Goal: Task Accomplishment & Management: Use online tool/utility

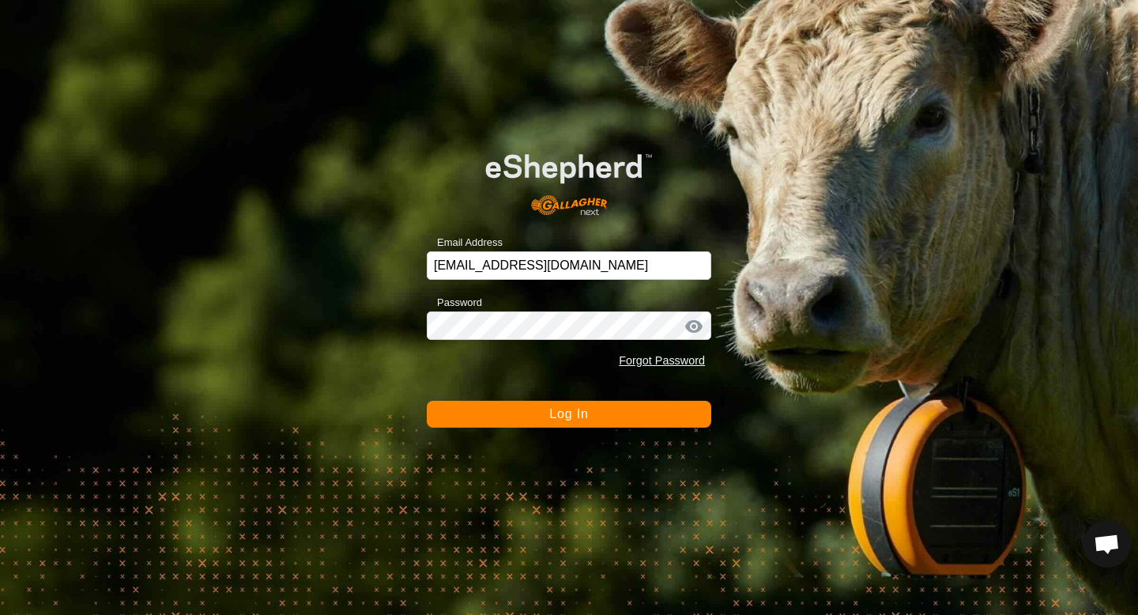
click at [580, 419] on span "Log In" at bounding box center [568, 413] width 39 height 13
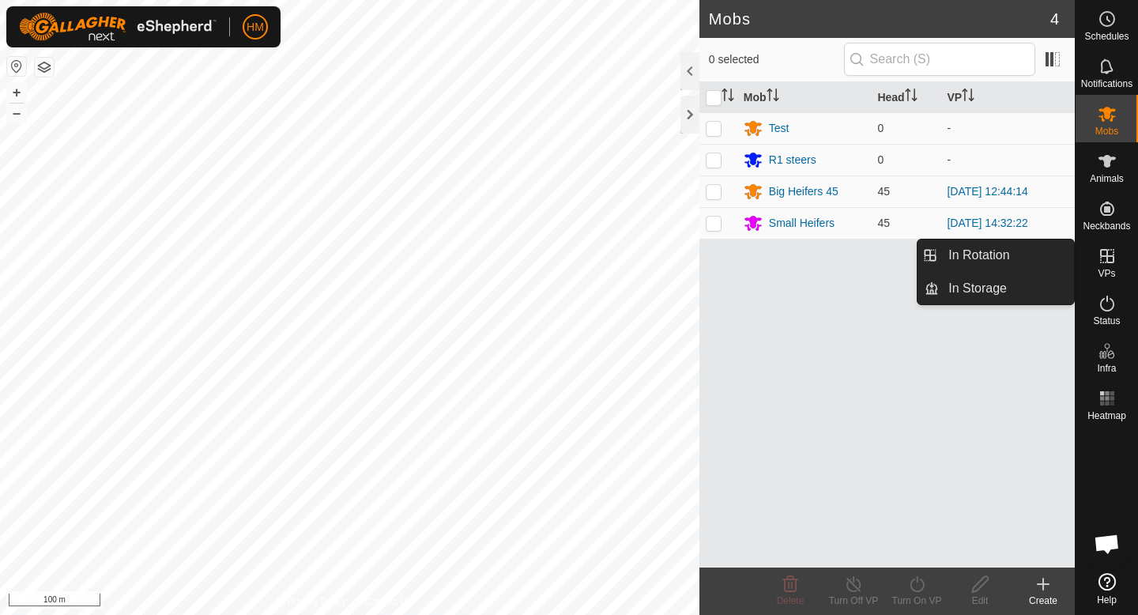
click at [1112, 271] on span "VPs" at bounding box center [1105, 273] width 17 height 9
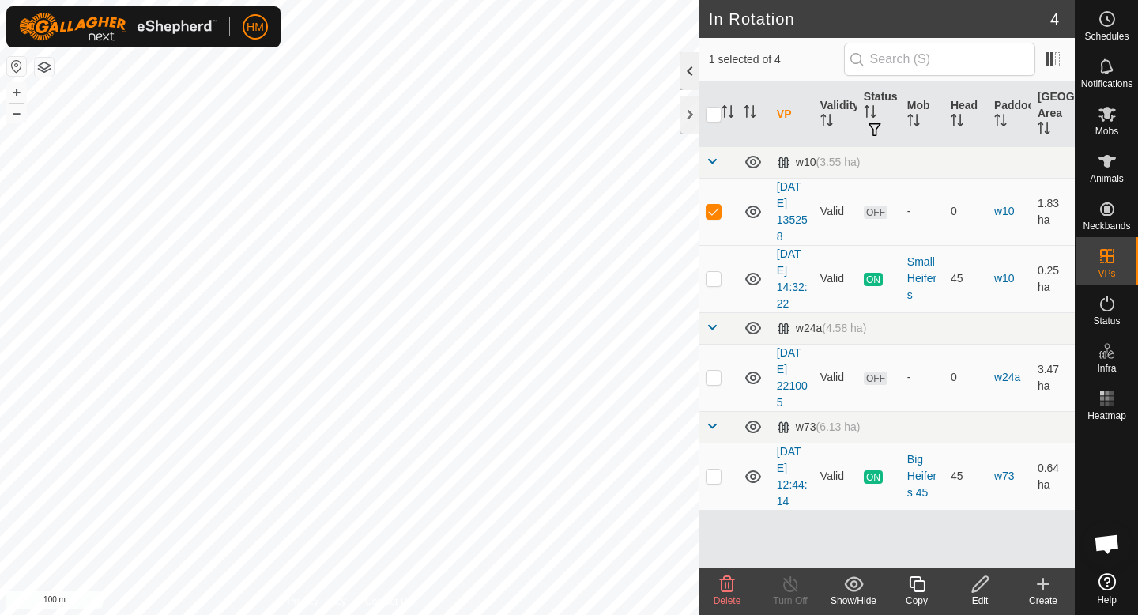
click at [688, 75] on div at bounding box center [689, 71] width 19 height 38
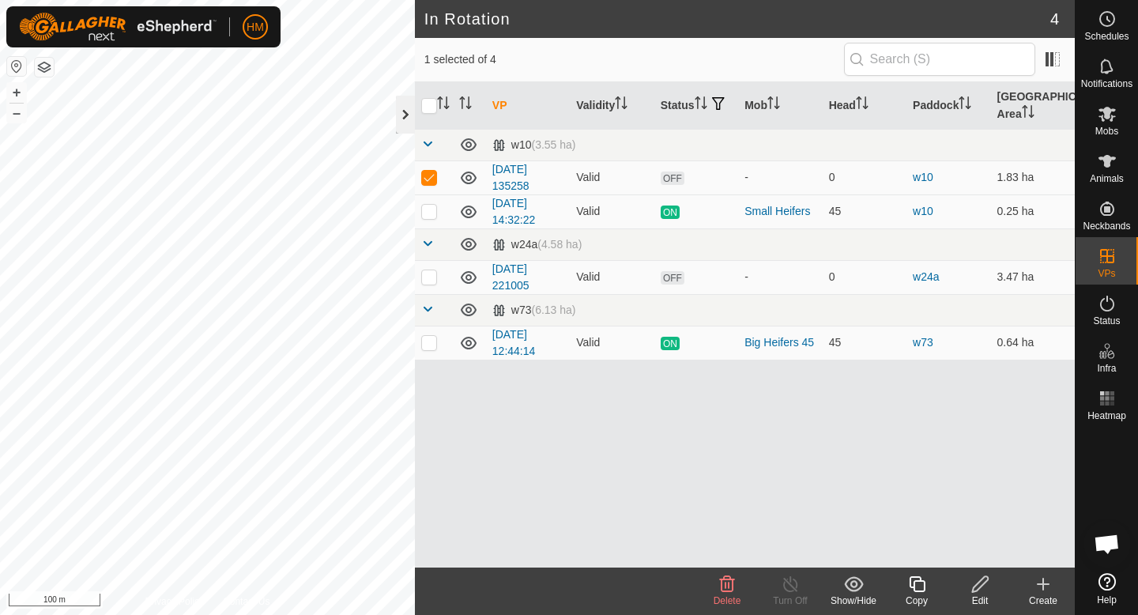
click at [404, 117] on div at bounding box center [405, 115] width 19 height 38
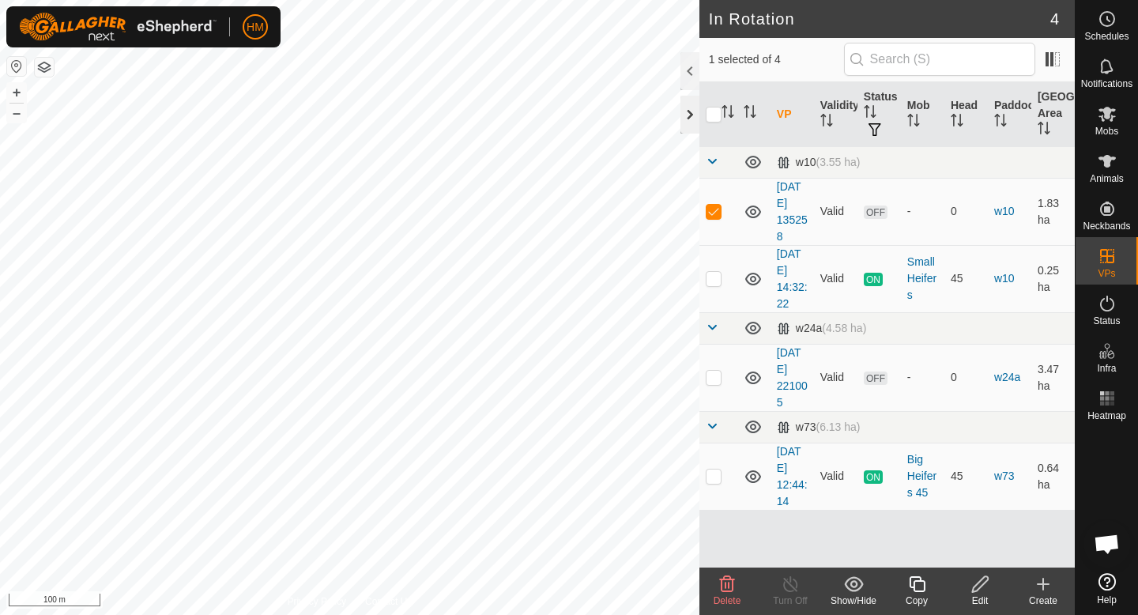
click at [690, 109] on div at bounding box center [689, 115] width 19 height 38
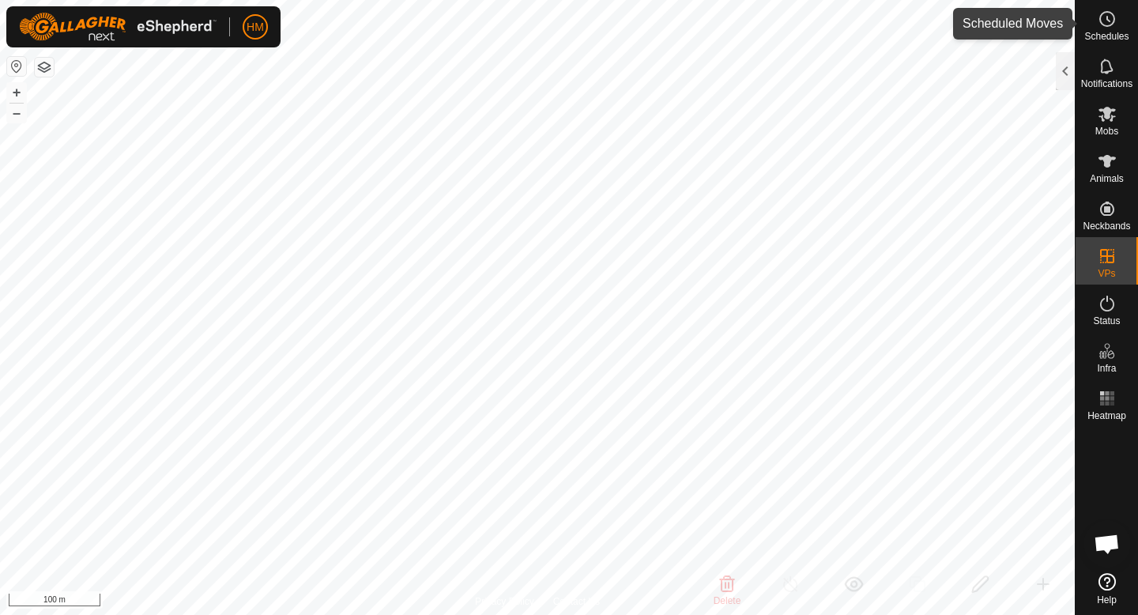
click at [1105, 21] on icon at bounding box center [1106, 18] width 19 height 19
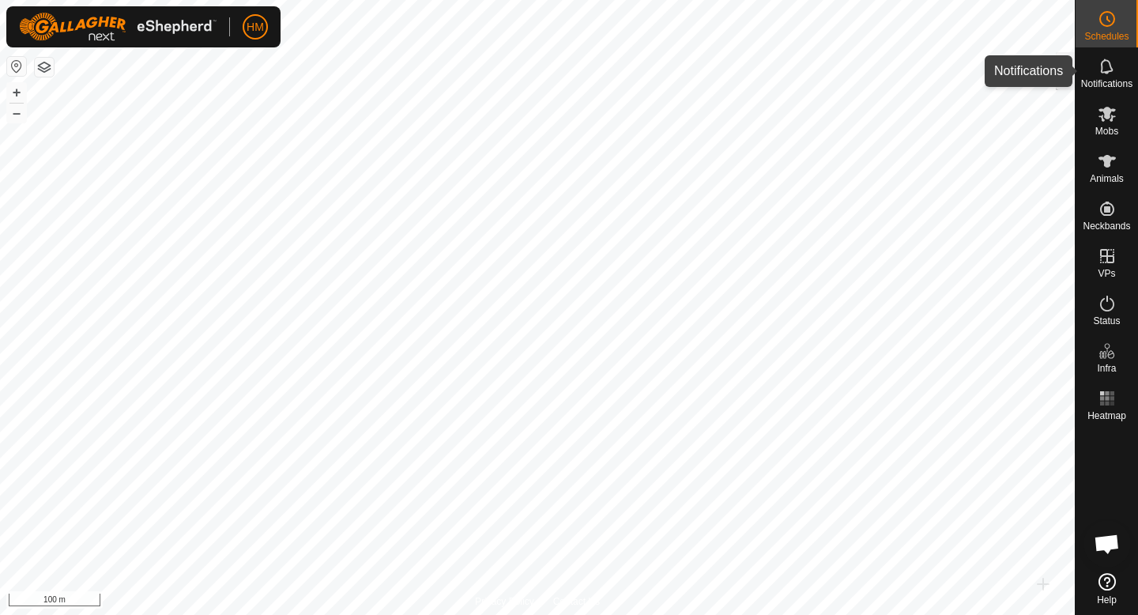
click at [1106, 66] on icon at bounding box center [1106, 66] width 19 height 19
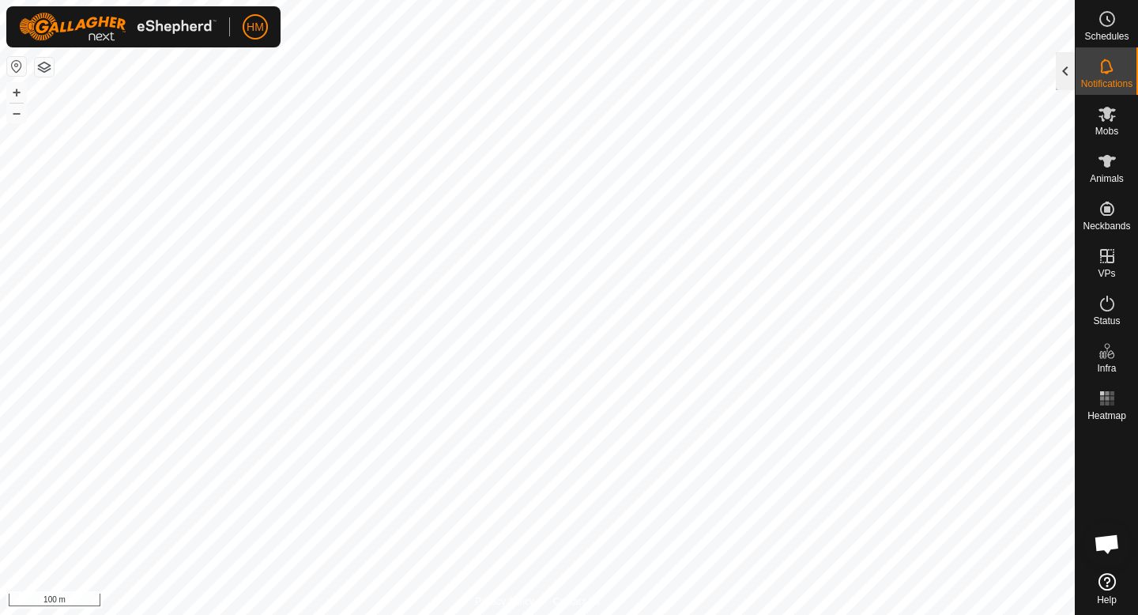
click at [1069, 65] on div at bounding box center [1064, 71] width 19 height 38
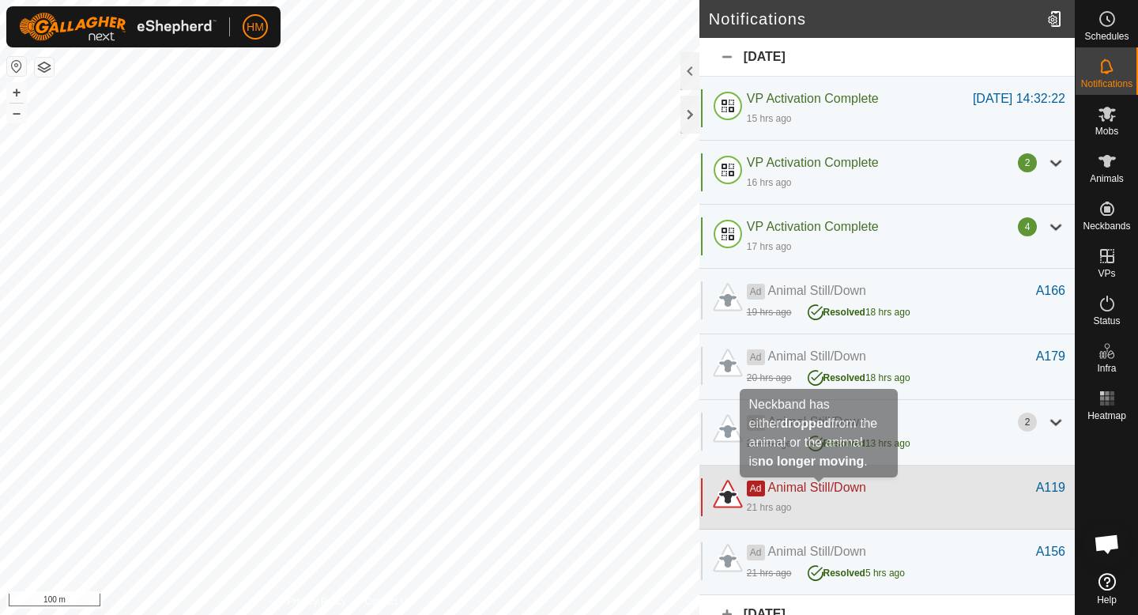
click at [813, 483] on span "Animal Still/Down" at bounding box center [817, 486] width 98 height 13
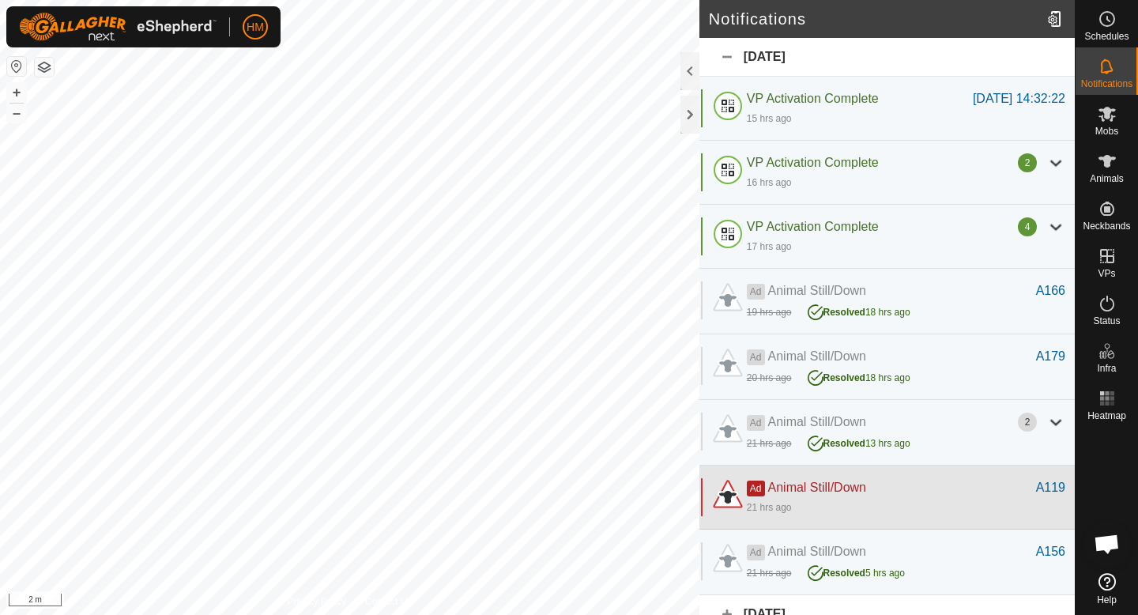
click at [813, 495] on div "Ad Animal Still/Down" at bounding box center [891, 487] width 289 height 19
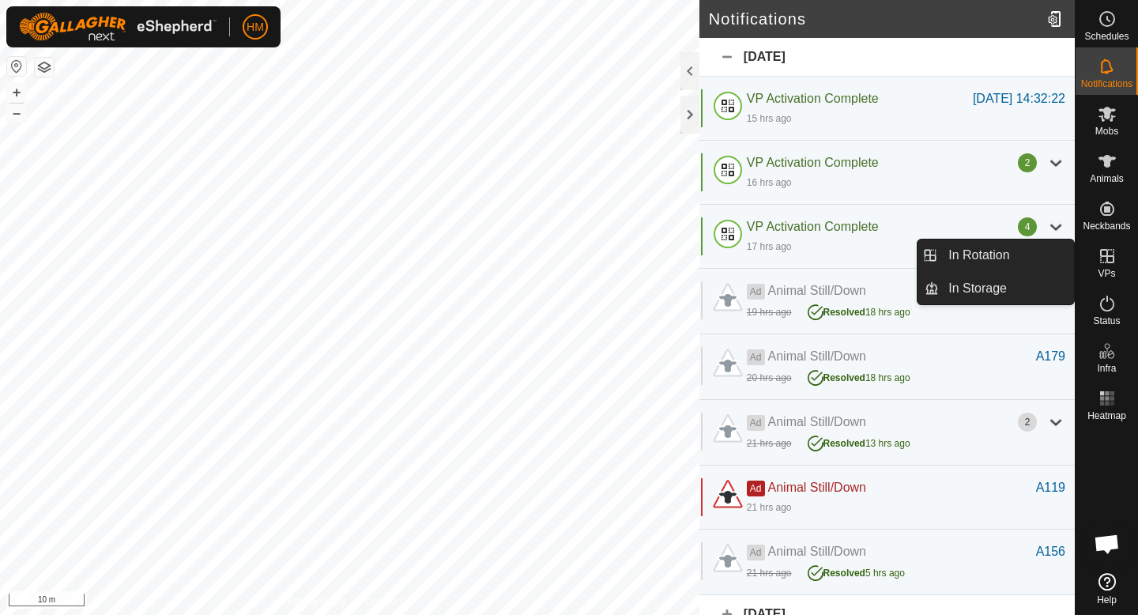
click at [1112, 254] on icon at bounding box center [1106, 255] width 19 height 19
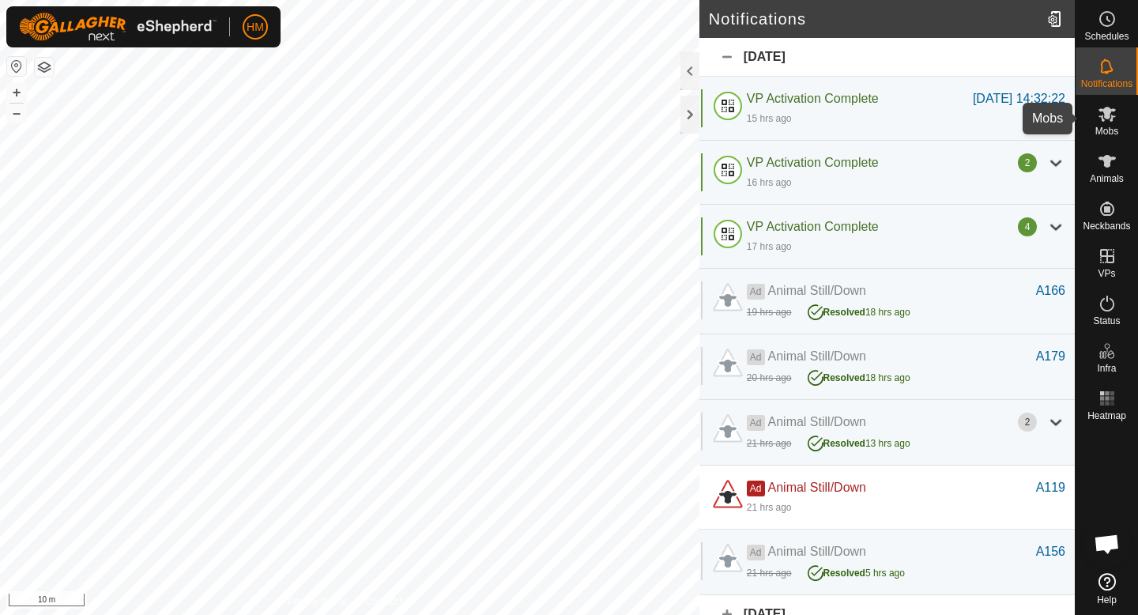
click at [1108, 136] on span "Mobs" at bounding box center [1106, 130] width 23 height 9
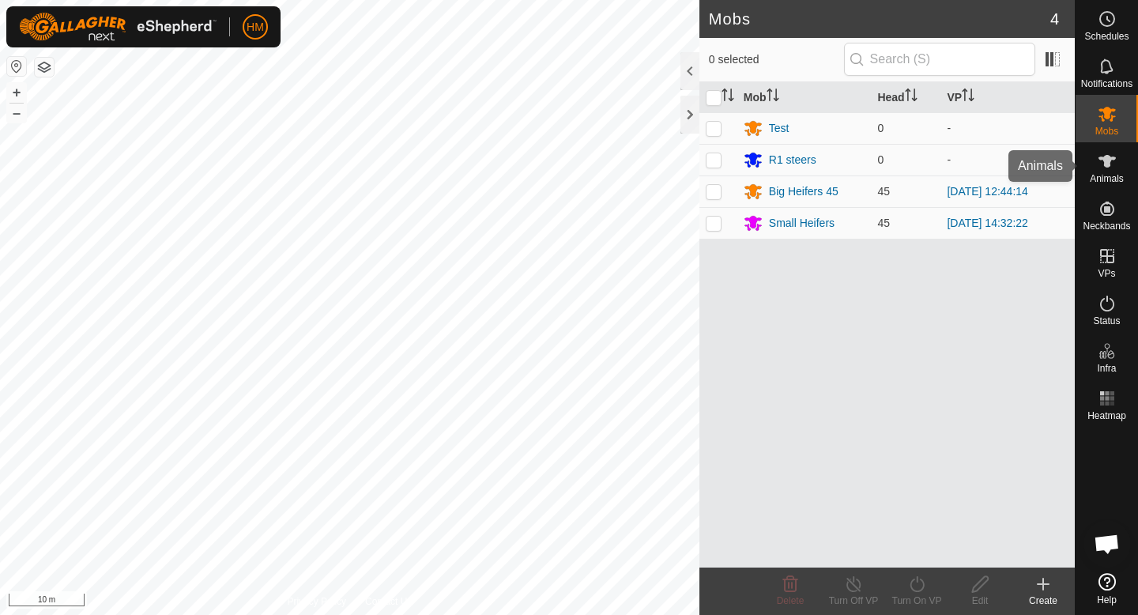
click at [1107, 171] on es-animals-svg-icon at bounding box center [1107, 161] width 28 height 25
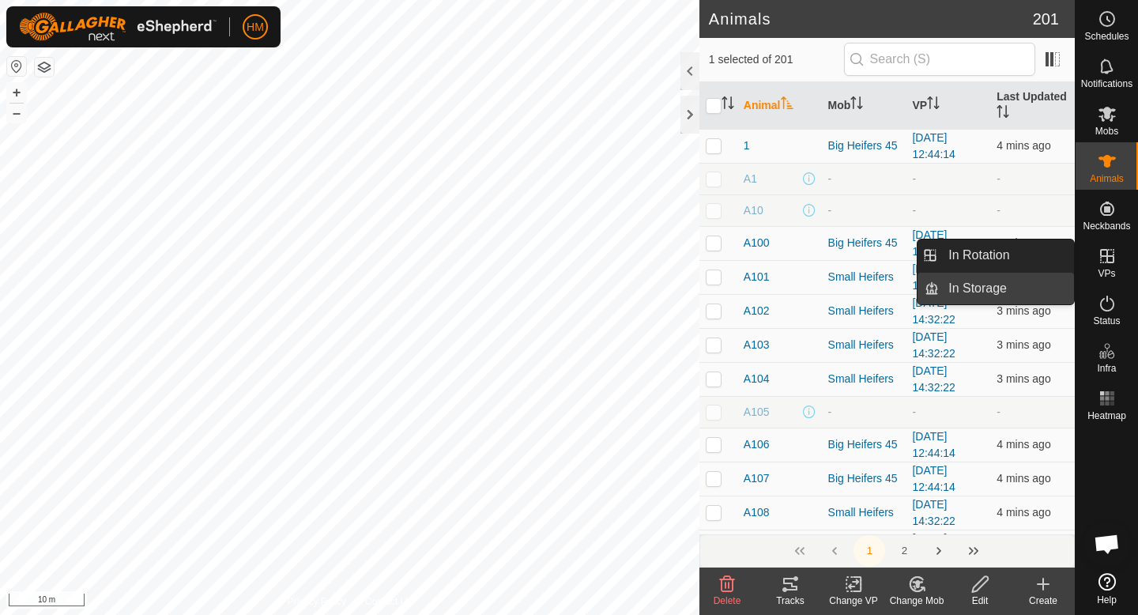
click at [993, 282] on link "In Storage" at bounding box center [1006, 289] width 135 height 32
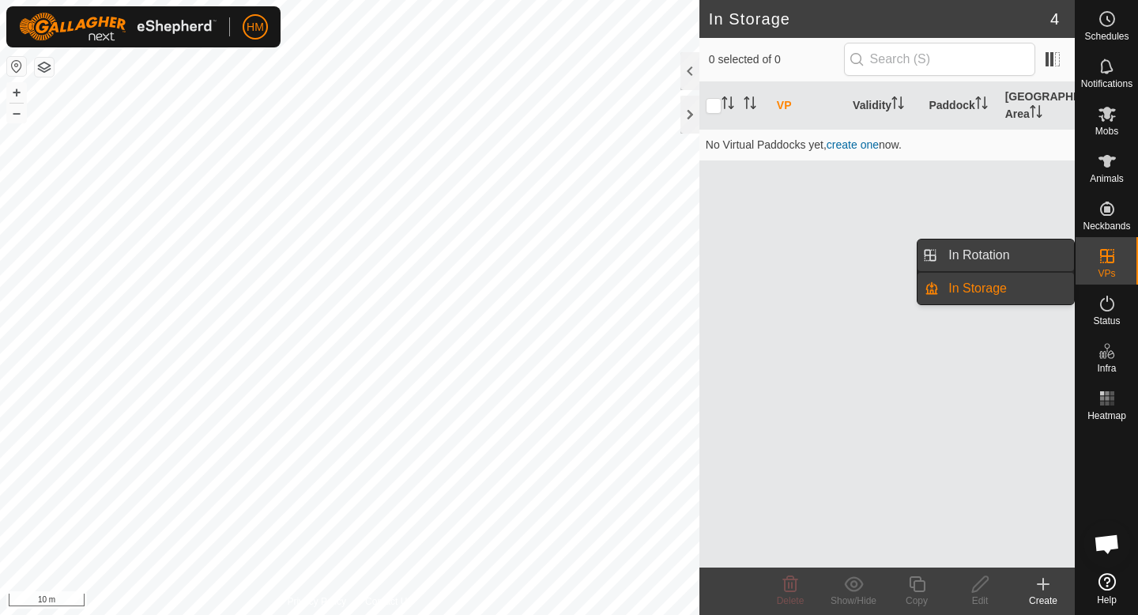
click at [1007, 249] on link "In Rotation" at bounding box center [1006, 255] width 135 height 32
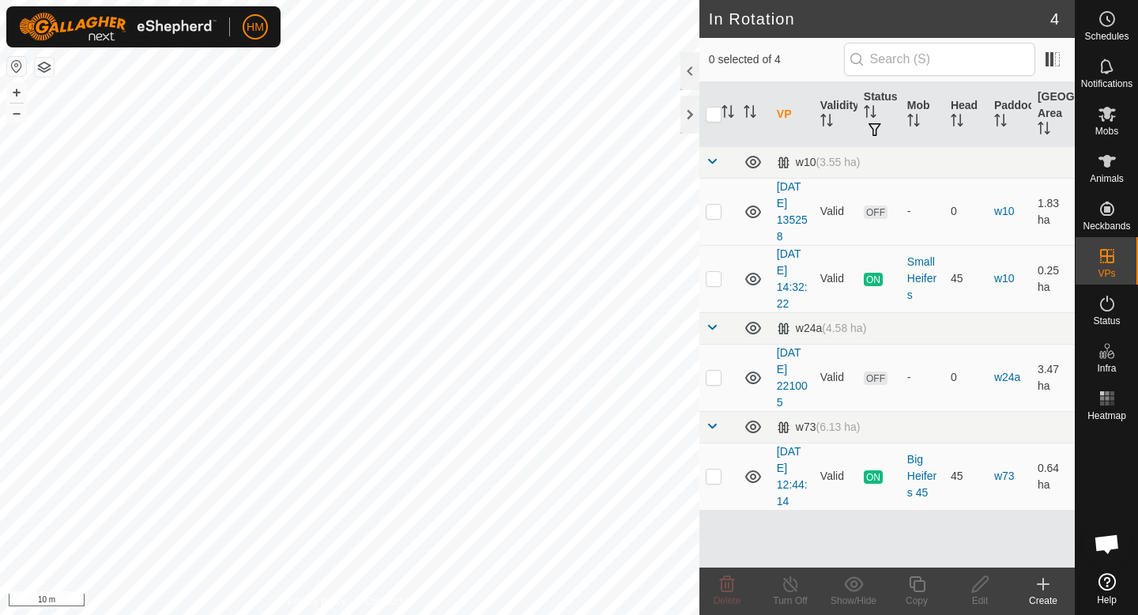
click at [1038, 596] on div "Create" at bounding box center [1042, 600] width 63 height 14
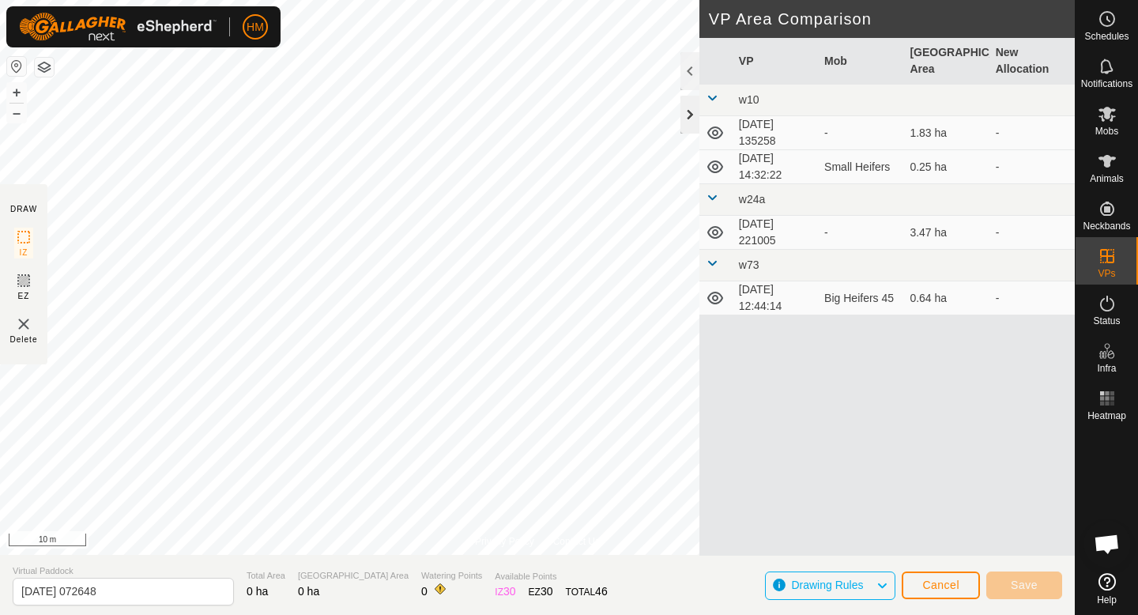
click at [689, 108] on div at bounding box center [689, 115] width 19 height 38
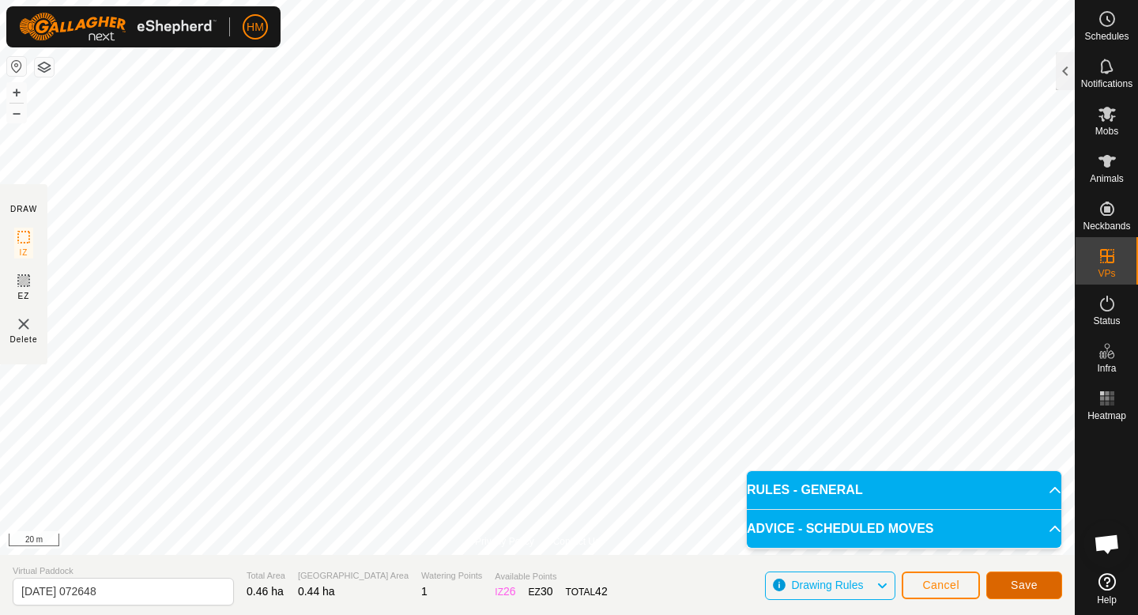
click at [1014, 589] on span "Save" at bounding box center [1023, 584] width 27 height 13
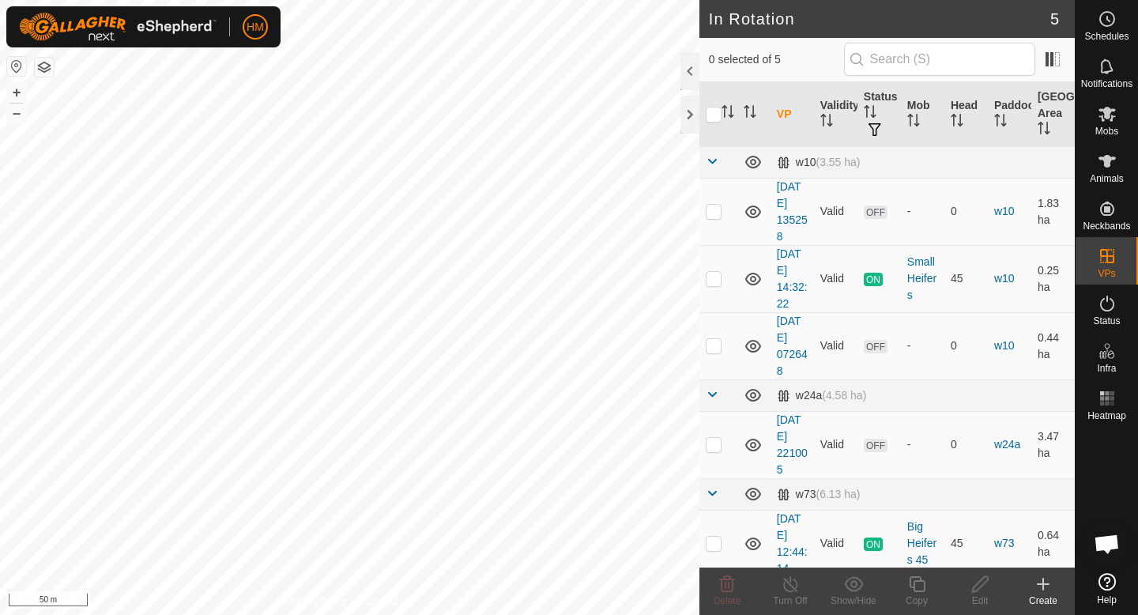
click at [1044, 586] on icon at bounding box center [1042, 583] width 19 height 19
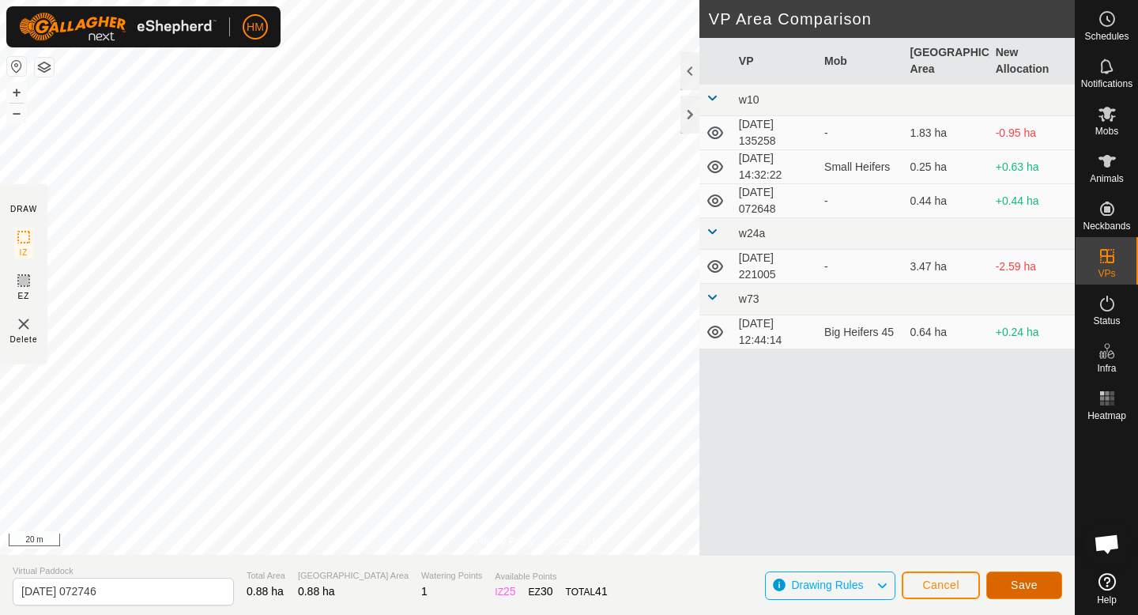
click at [1025, 581] on span "Save" at bounding box center [1023, 584] width 27 height 13
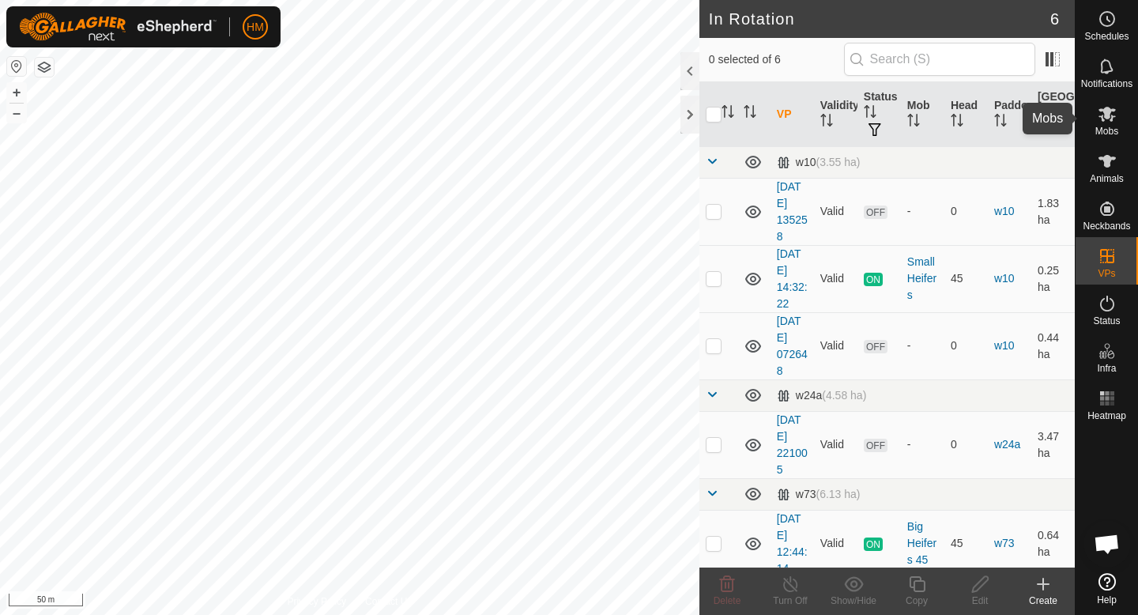
click at [1112, 118] on icon at bounding box center [1106, 113] width 19 height 19
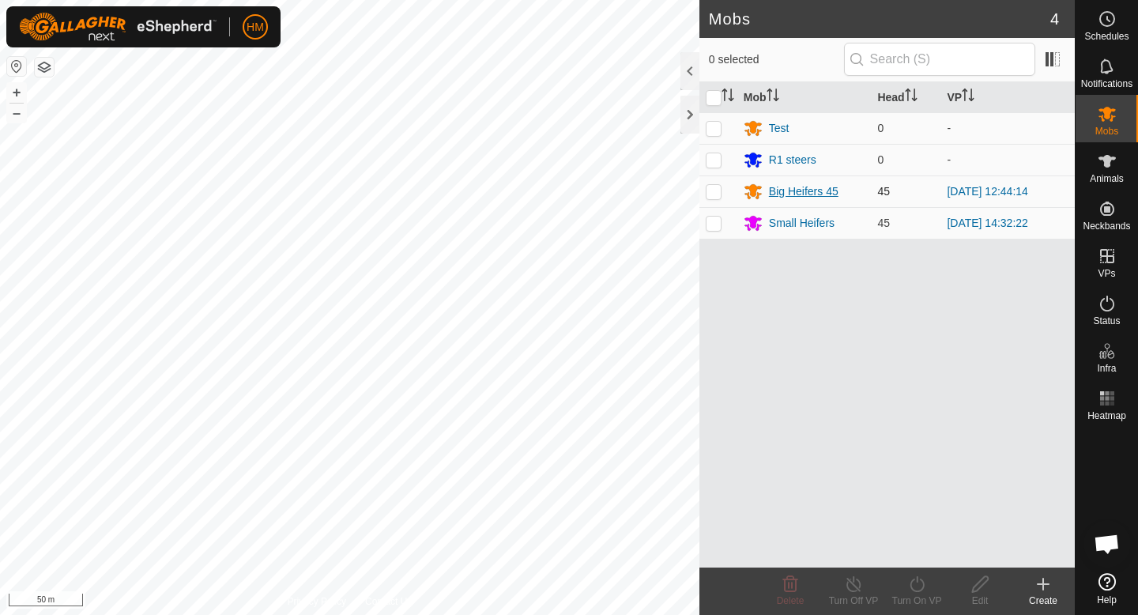
click at [817, 196] on div "Big Heifers 45" at bounding box center [804, 191] width 70 height 17
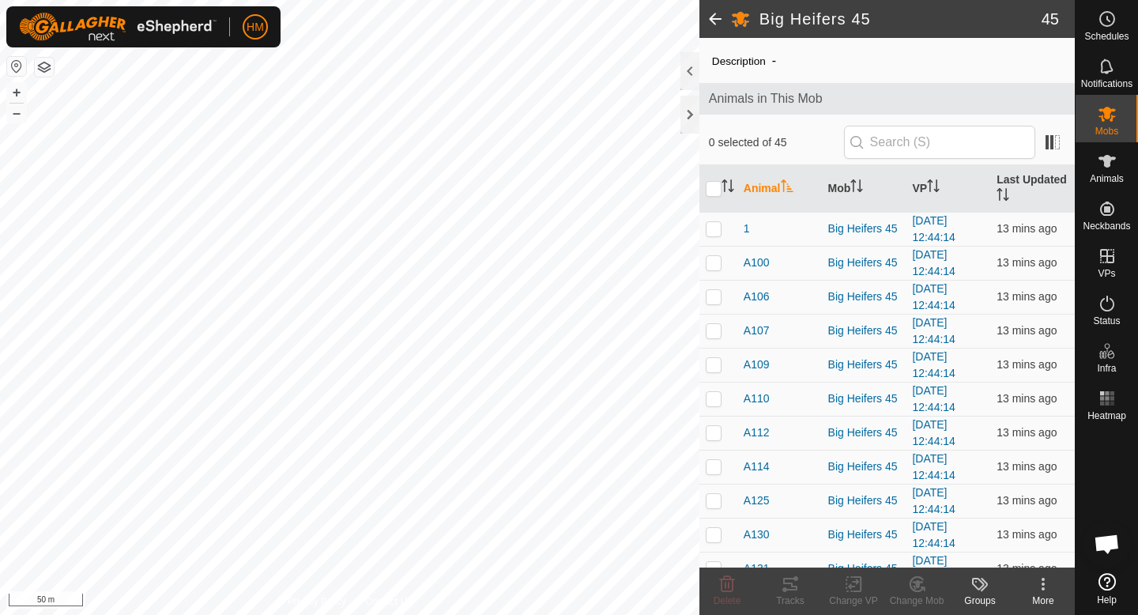
scroll to position [113, 0]
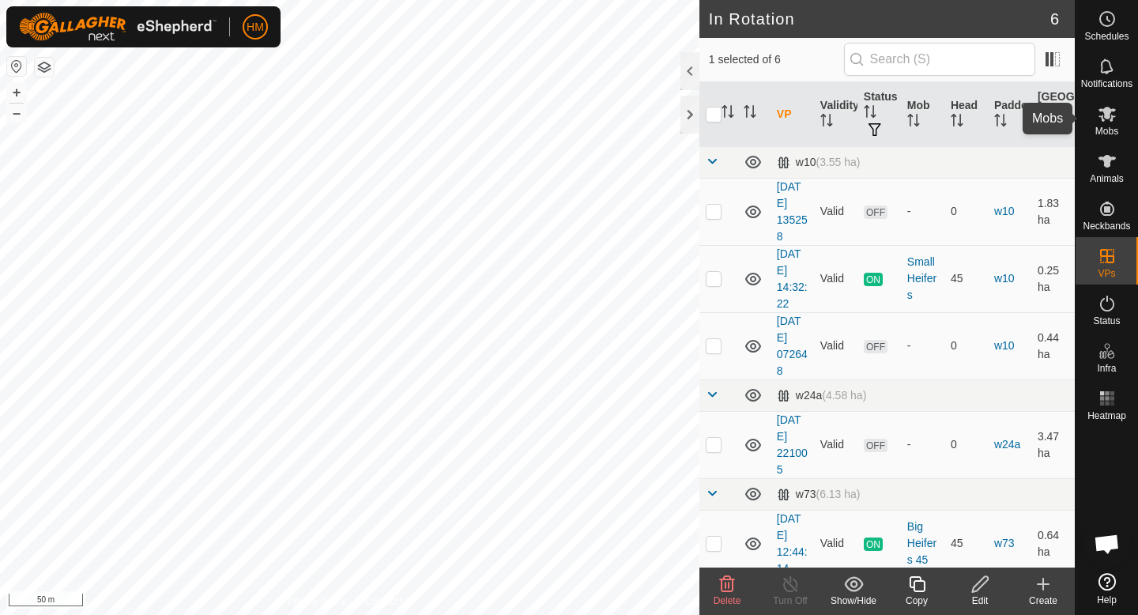
click at [1114, 121] on icon at bounding box center [1106, 113] width 19 height 19
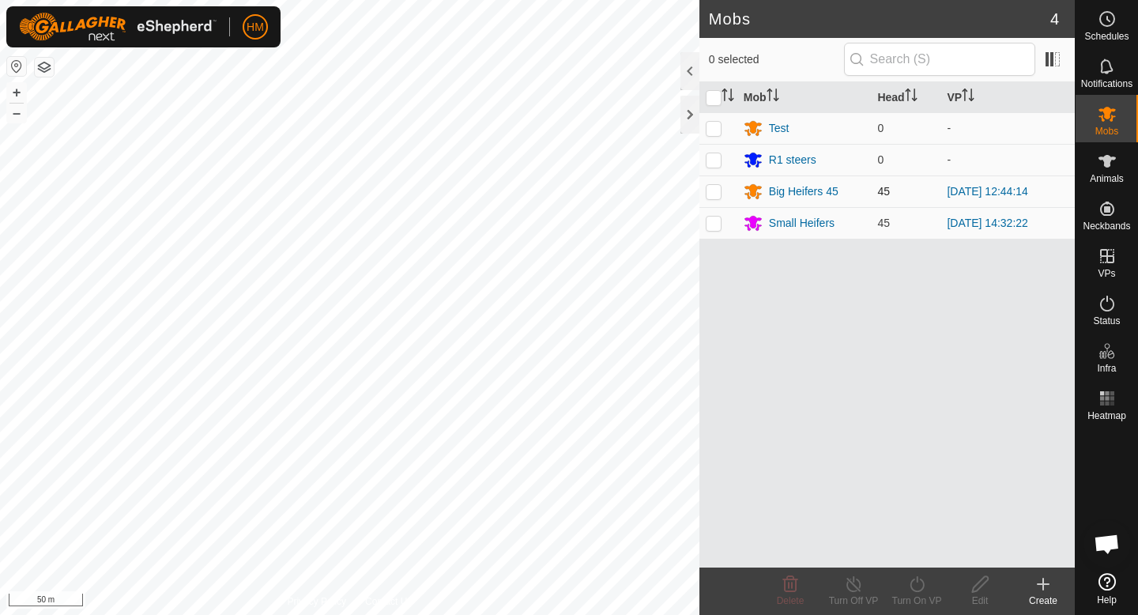
click at [713, 197] on td at bounding box center [718, 191] width 38 height 32
checkbox input "true"
click at [909, 579] on icon at bounding box center [917, 583] width 20 height 19
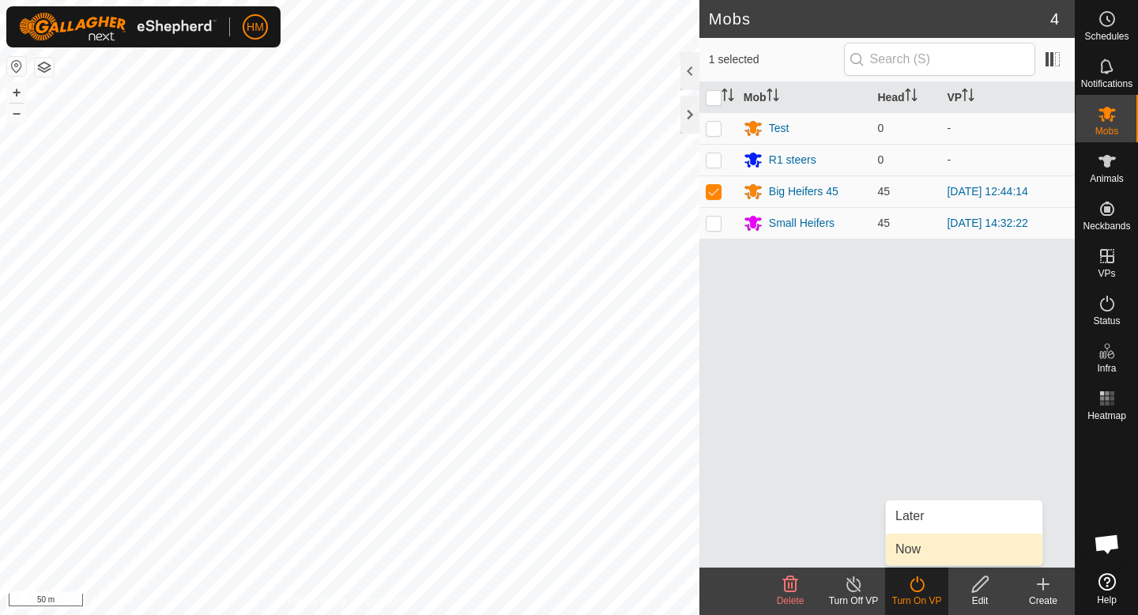
click at [920, 555] on link "Now" at bounding box center [964, 549] width 156 height 32
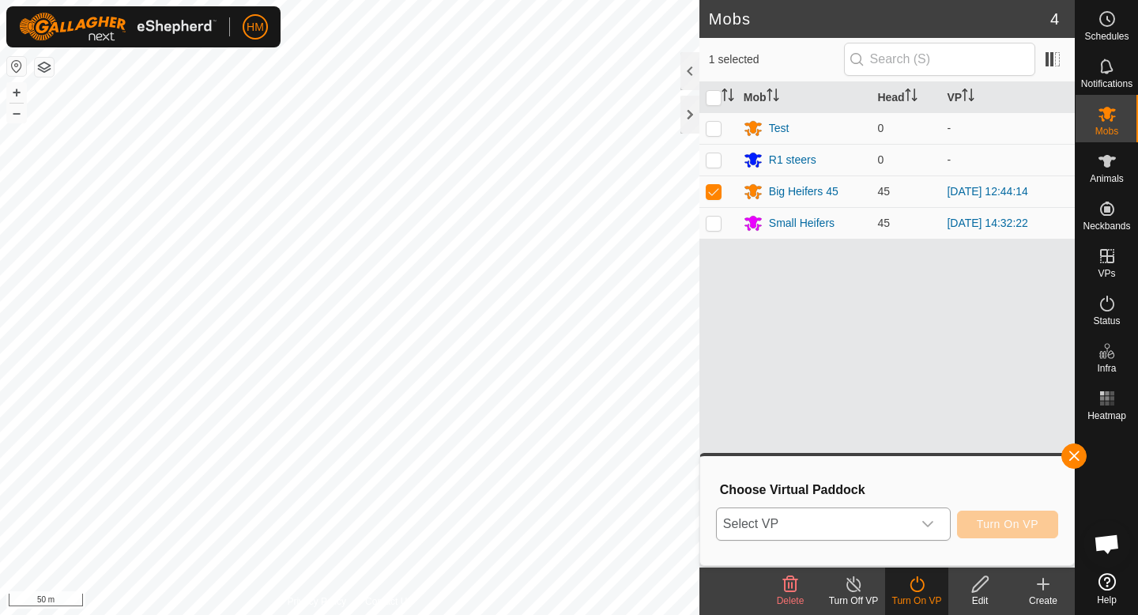
click at [931, 517] on icon "dropdown trigger" at bounding box center [927, 523] width 13 height 13
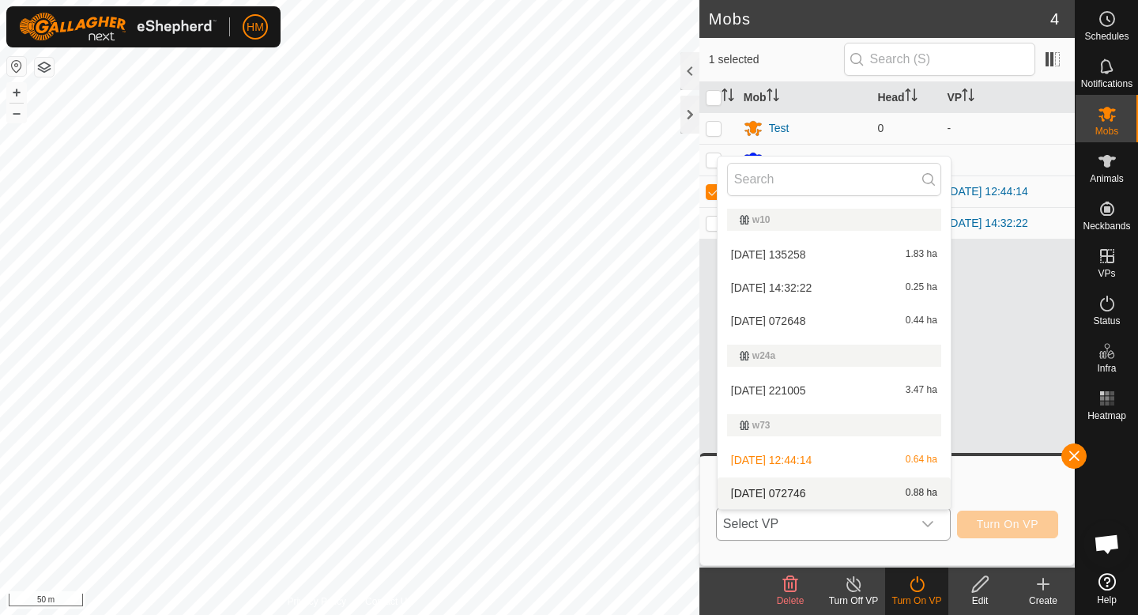
click at [824, 499] on li "[DATE] 072746 0.88 ha" at bounding box center [833, 493] width 233 height 32
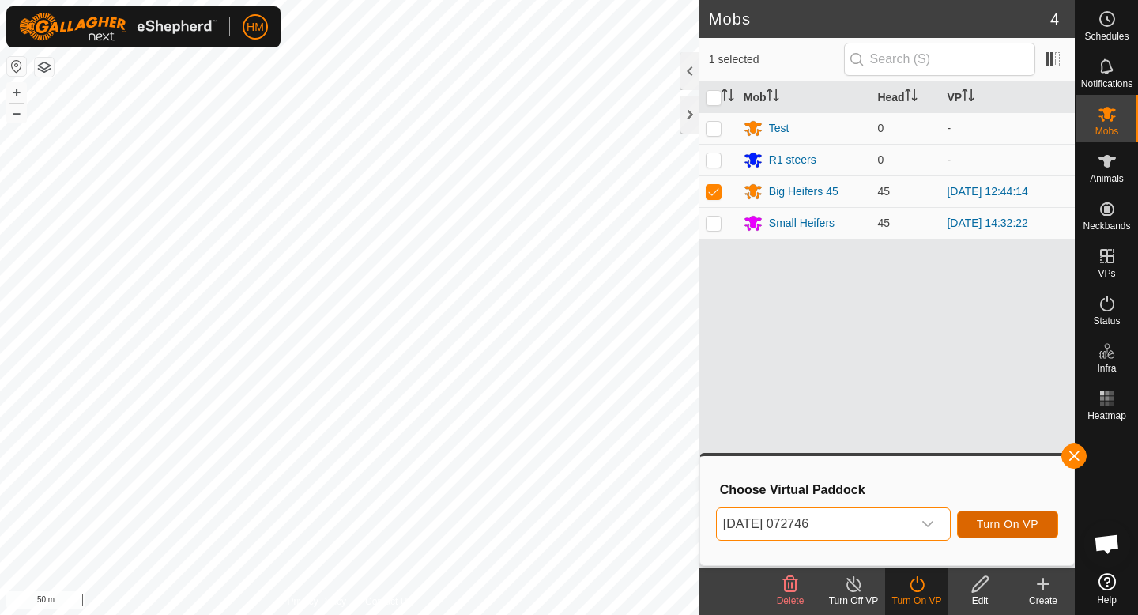
click at [1008, 527] on span "Turn On VP" at bounding box center [1007, 523] width 62 height 13
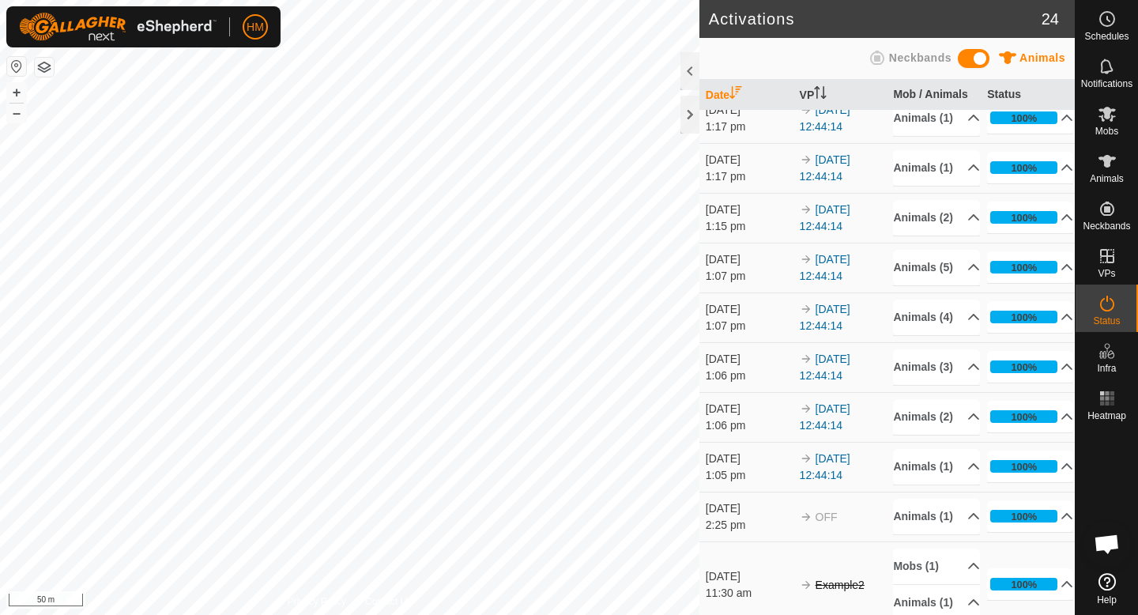
scroll to position [1270, 0]
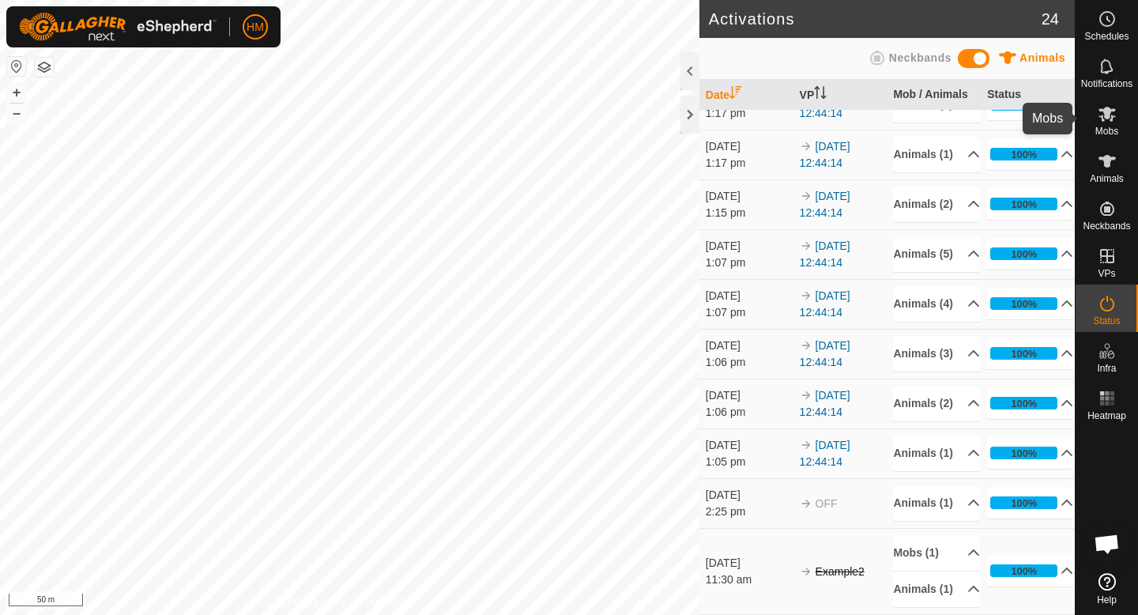
click at [1121, 122] on div "Mobs" at bounding box center [1106, 118] width 62 height 47
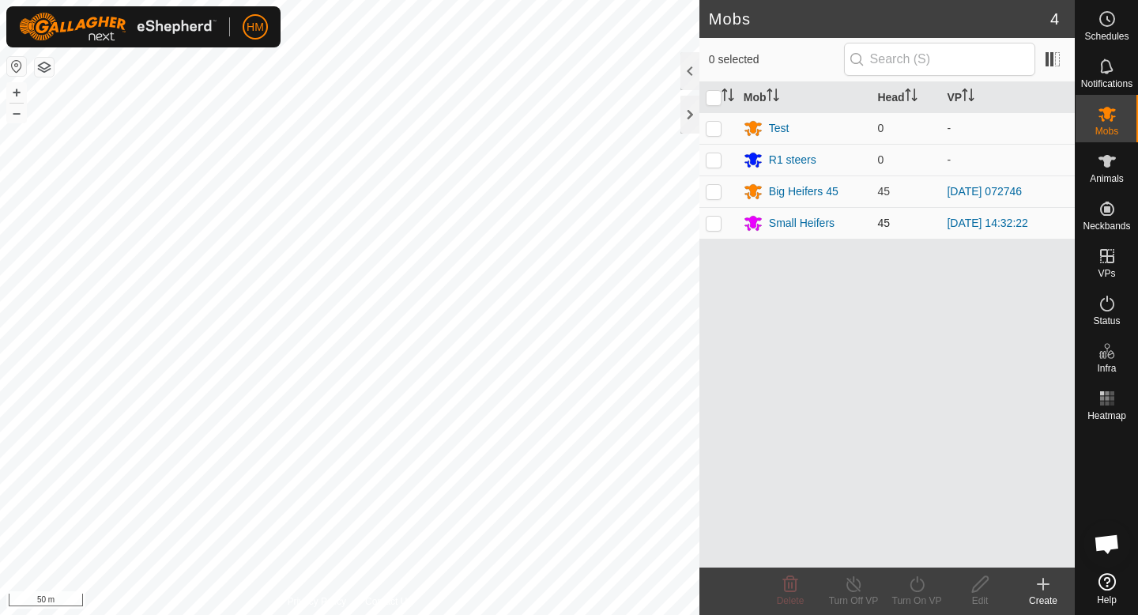
click at [713, 226] on p-checkbox at bounding box center [713, 222] width 16 height 13
checkbox input "true"
click at [921, 591] on icon at bounding box center [917, 583] width 20 height 19
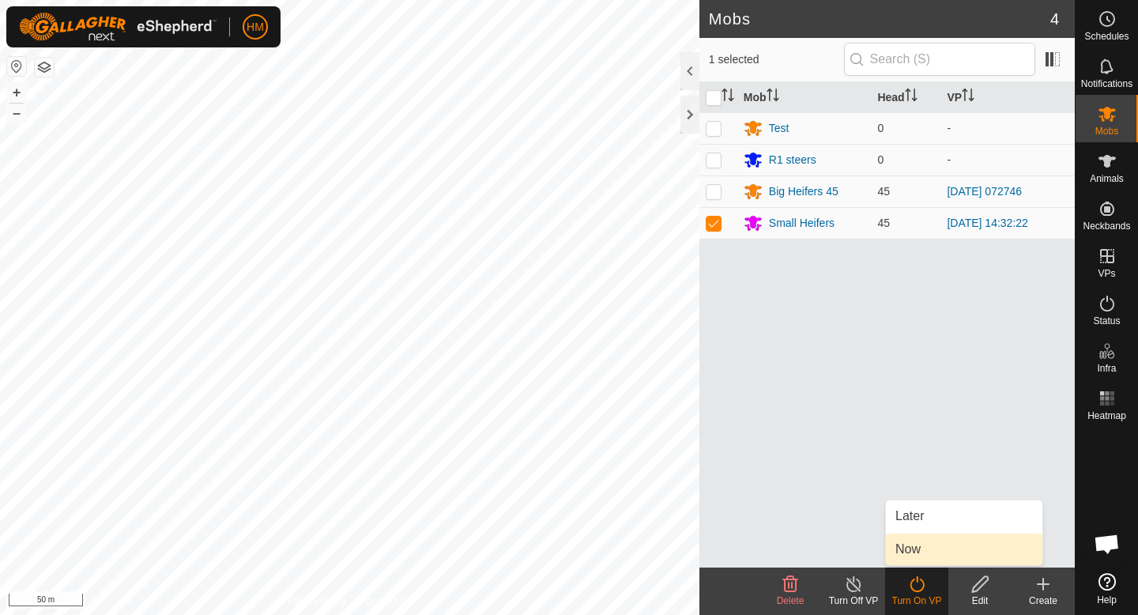
click at [930, 547] on link "Now" at bounding box center [964, 549] width 156 height 32
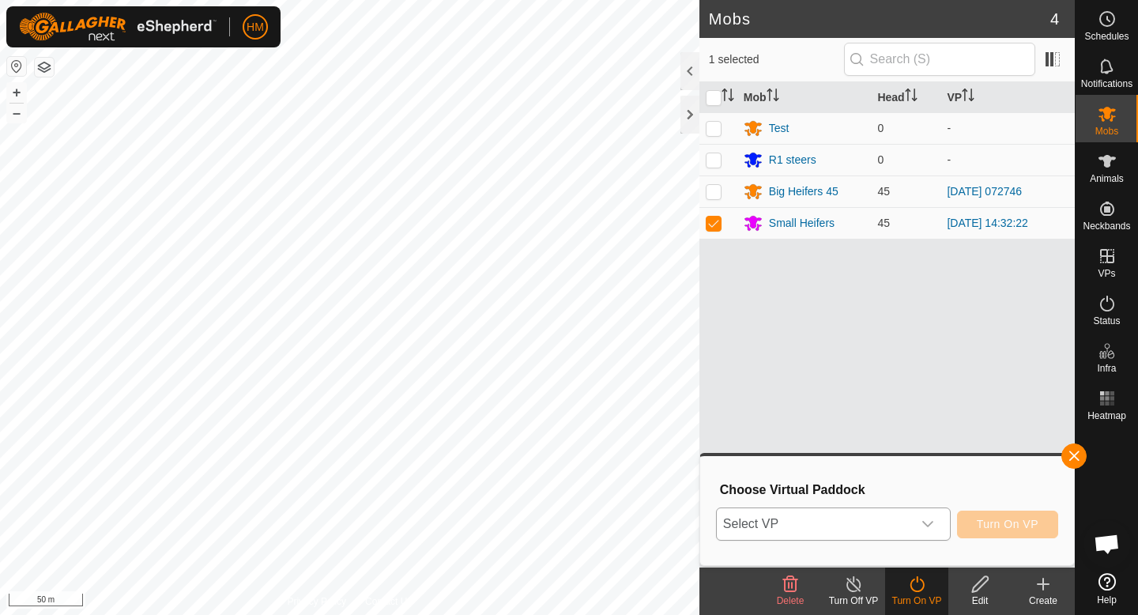
click at [931, 524] on icon "dropdown trigger" at bounding box center [927, 523] width 13 height 13
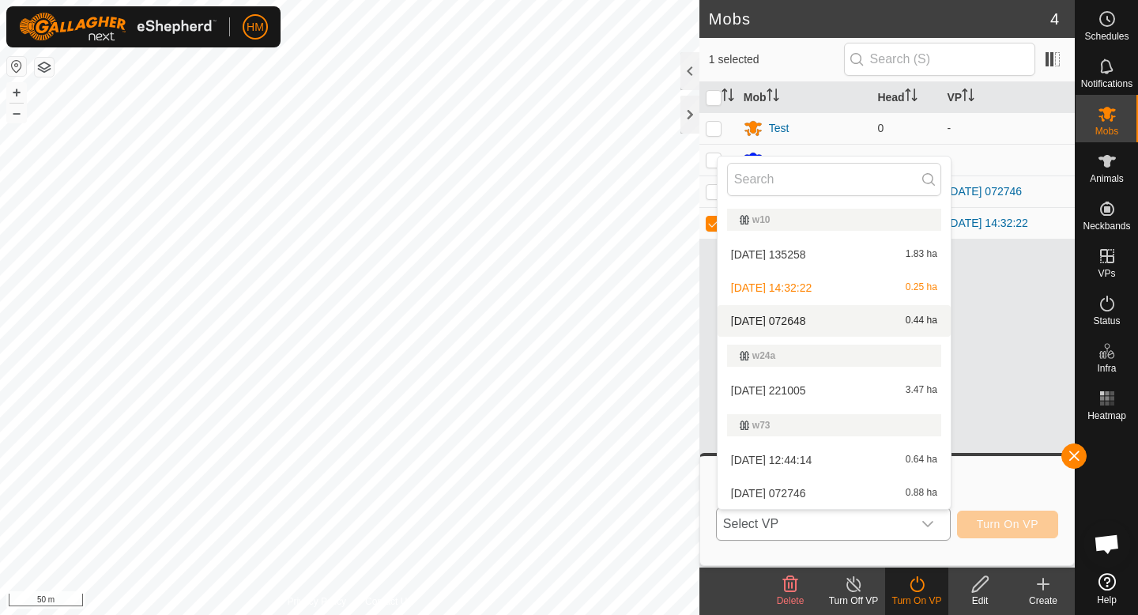
click at [784, 324] on li "[DATE] 072648 0.44 ha" at bounding box center [833, 321] width 233 height 32
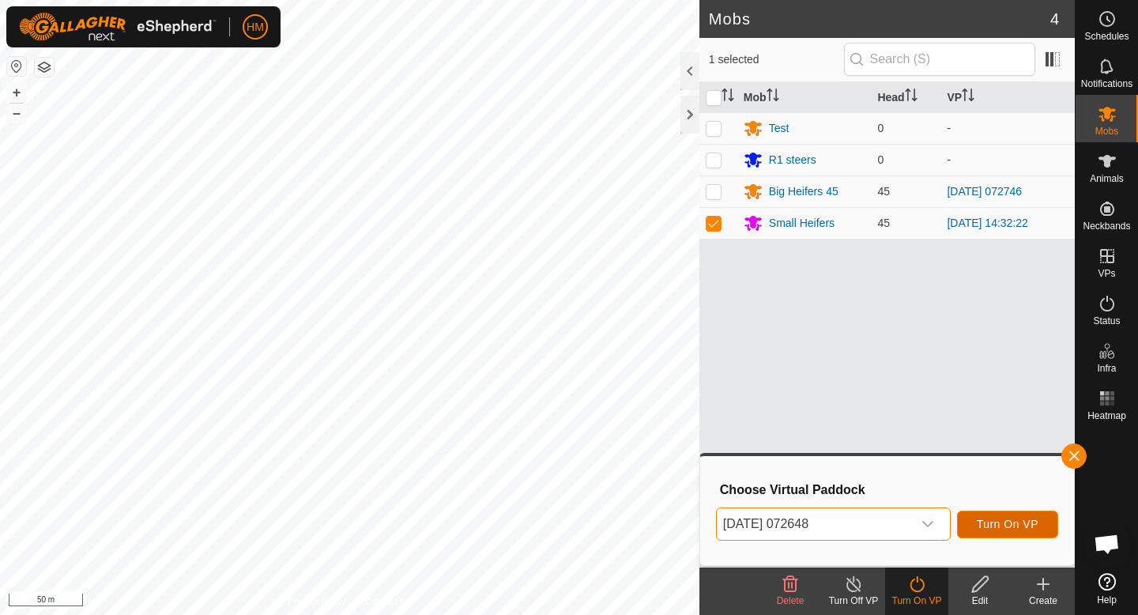
click at [1003, 516] on button "Turn On VP" at bounding box center [1007, 524] width 101 height 28
